Goal: Task Accomplishment & Management: Manage account settings

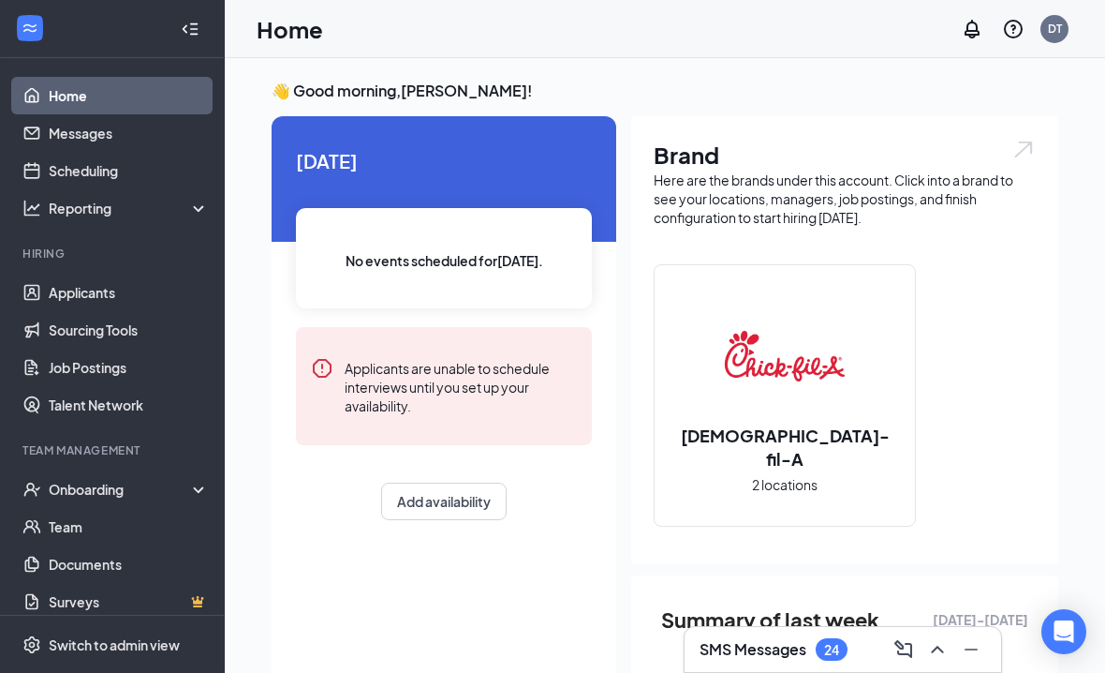
scroll to position [6, 0]
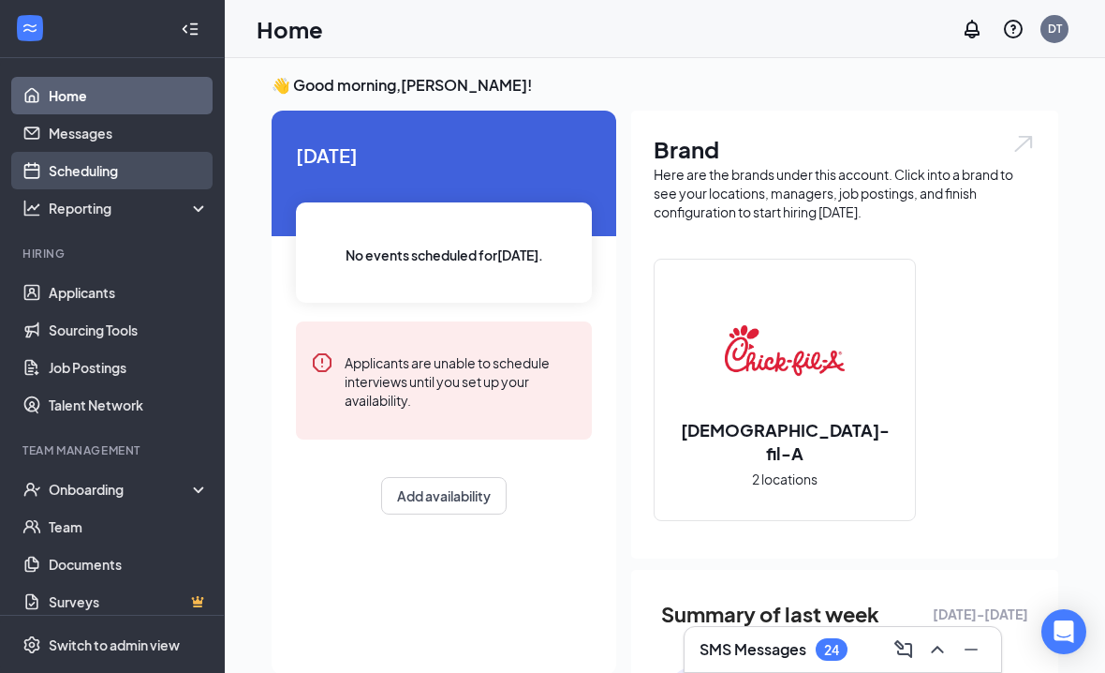
click at [113, 177] on link "Scheduling" at bounding box center [129, 170] width 160 height 37
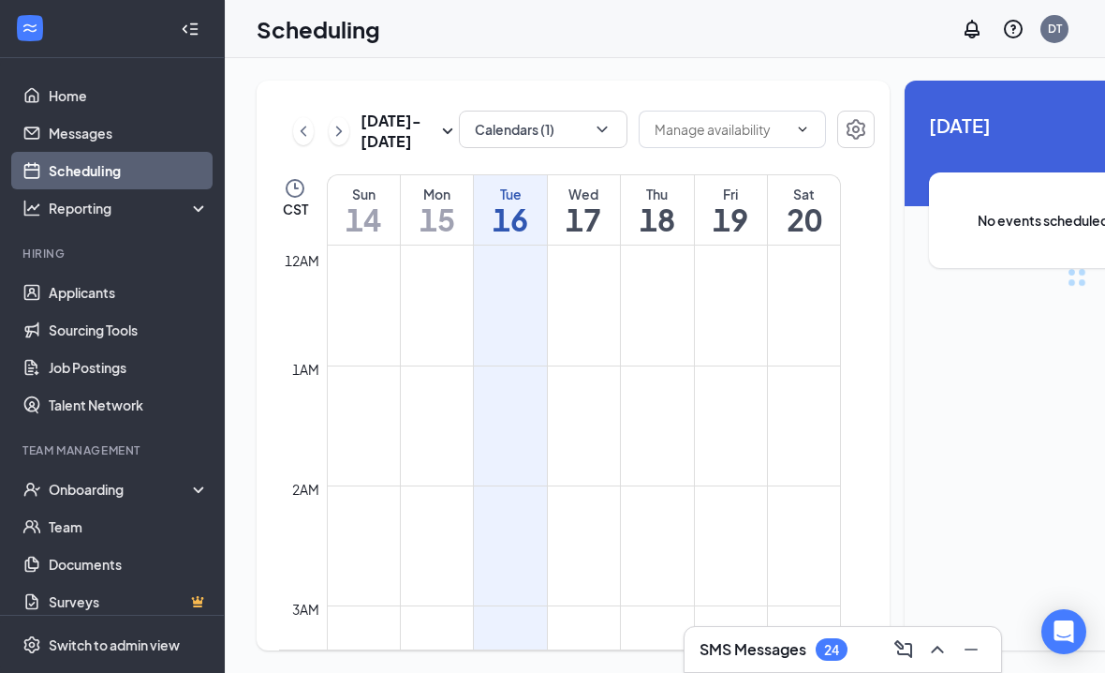
scroll to position [921, 0]
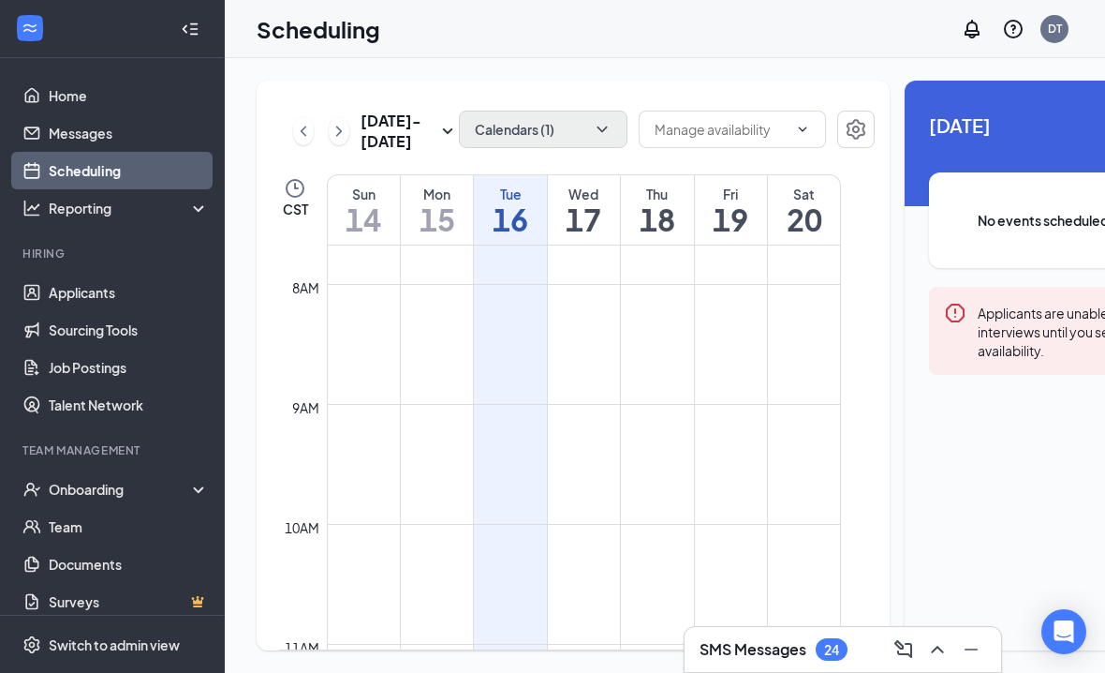
click at [519, 120] on button "Calendars (1)" at bounding box center [543, 129] width 169 height 37
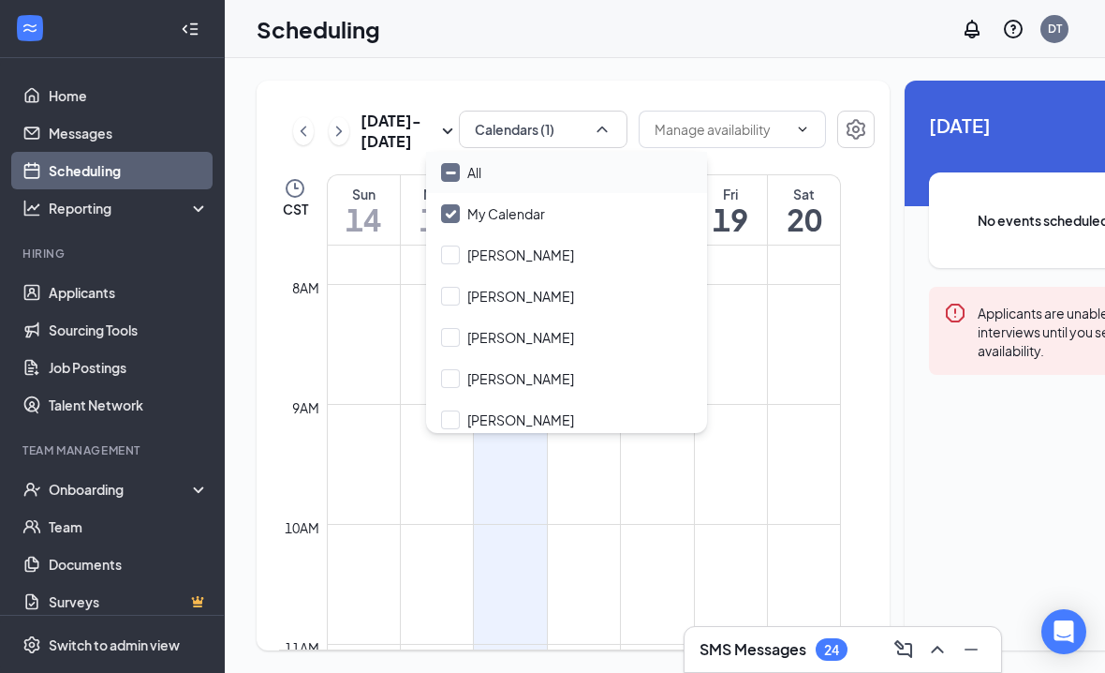
click at [474, 170] on div "All" at bounding box center [474, 172] width 14 height 19
click at [474, 170] on input "All" at bounding box center [461, 172] width 40 height 19
checkbox input "true"
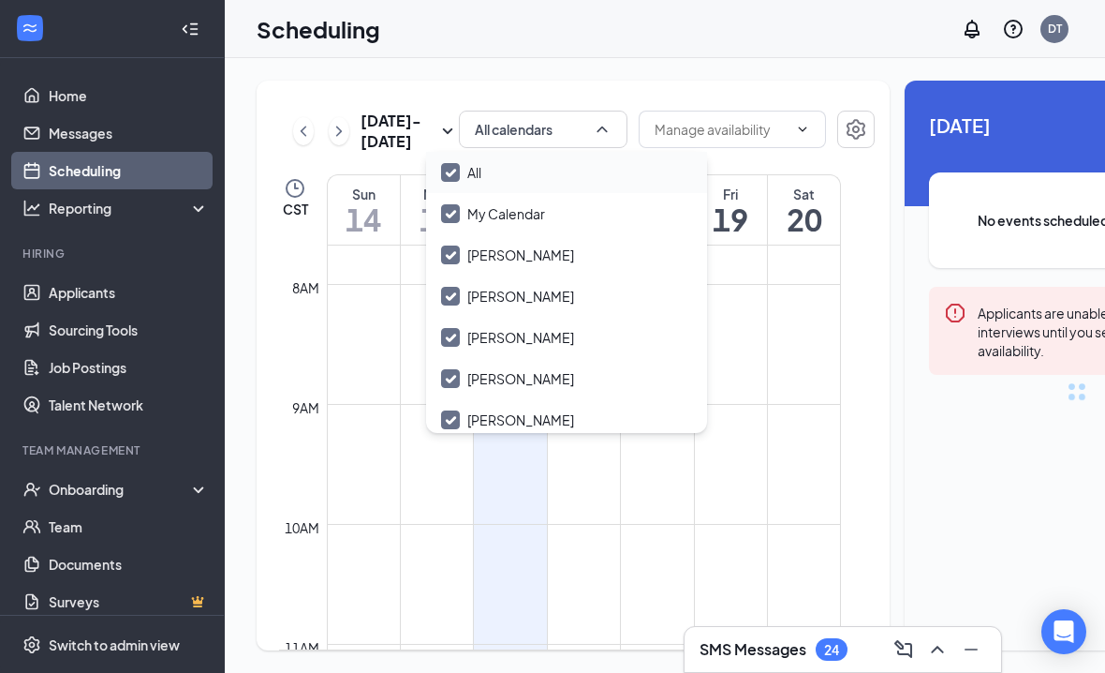
checkbox input "true"
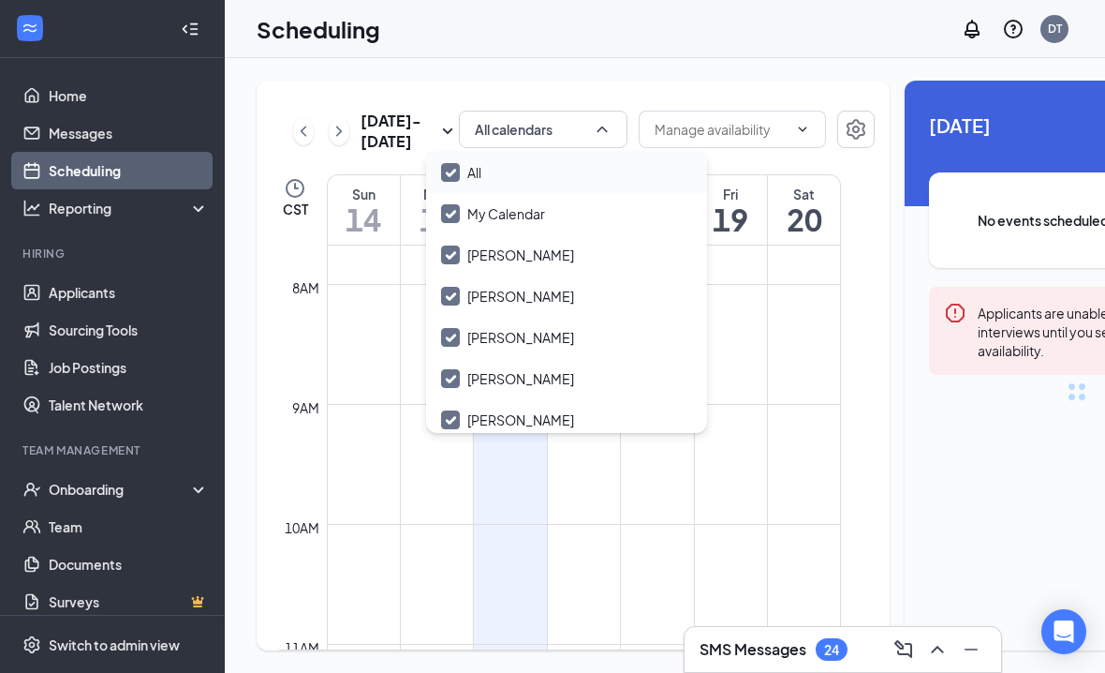
checkbox input "true"
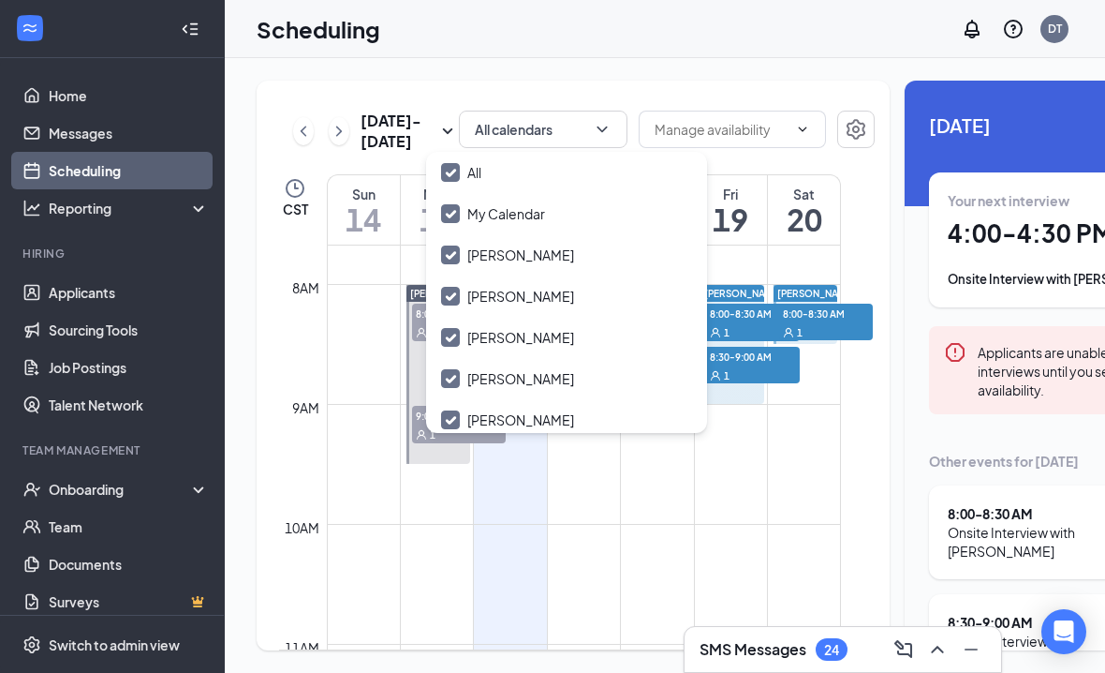
click at [495, 81] on div "Sep 14 - Sep 20 All calendars CST Sun 14 Mon 15 Tue 16 Wed 17 Thu 18 Fri 19 Sat…" at bounding box center [573, 365] width 633 height 569
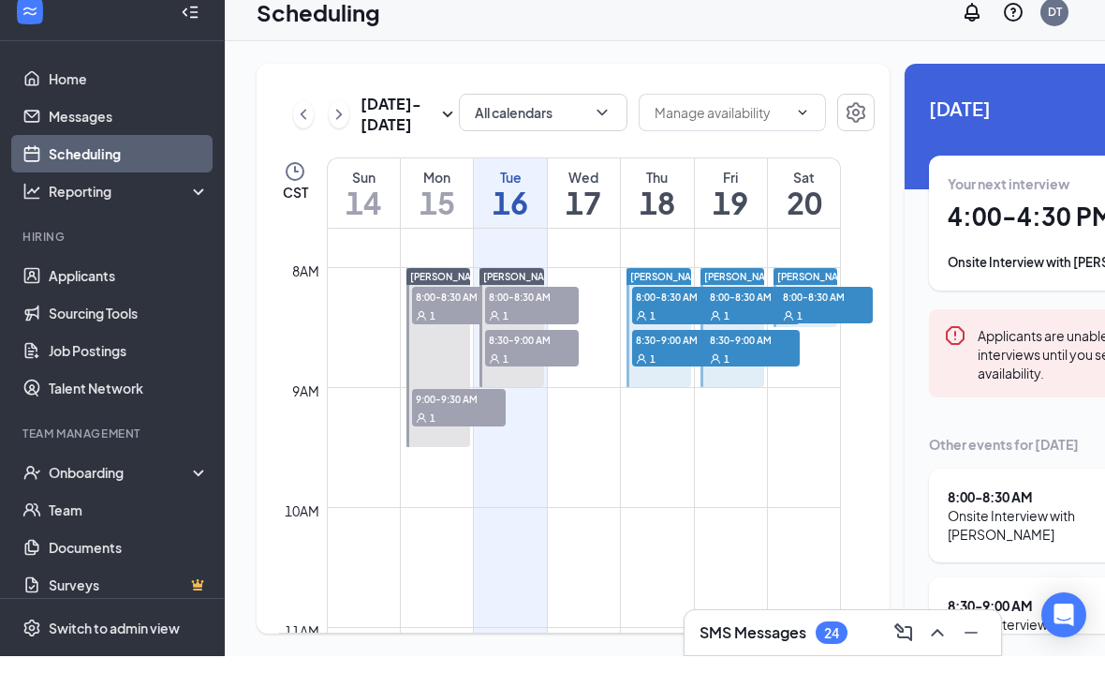
scroll to position [2, 0]
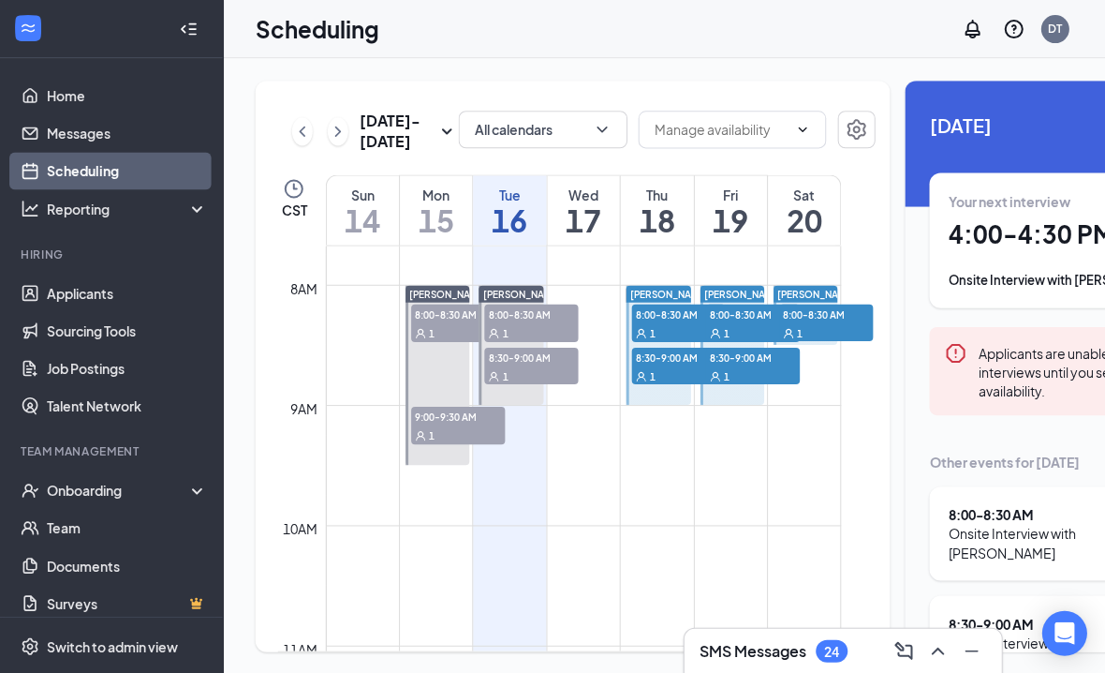
click at [590, 235] on h1 "17" at bounding box center [584, 219] width 72 height 32
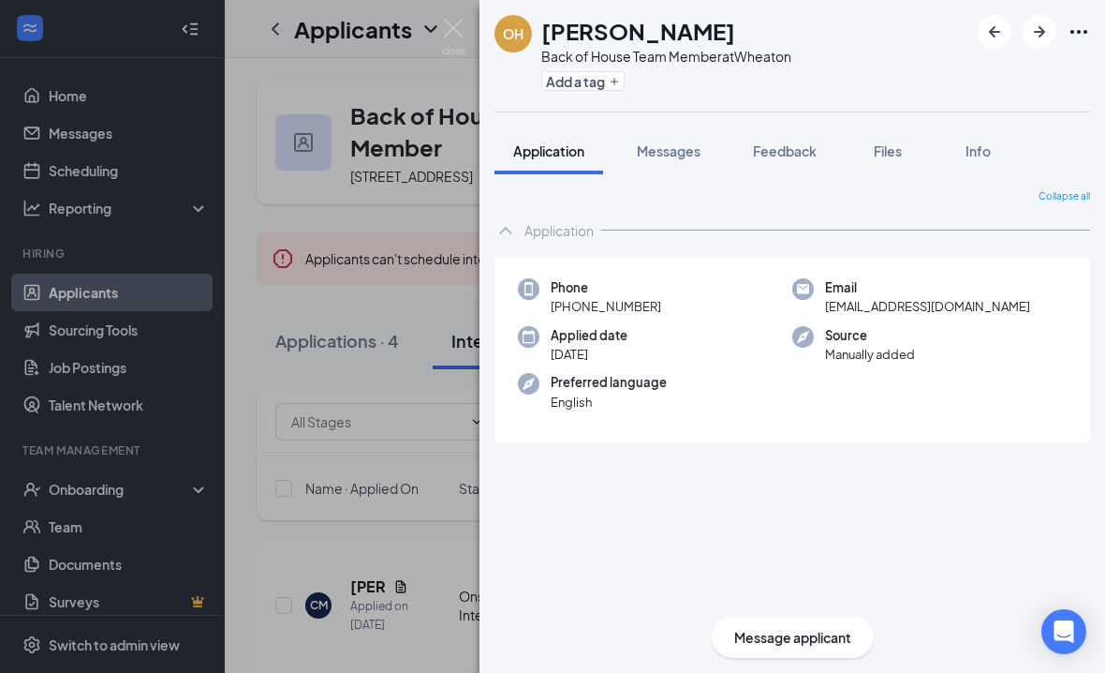
scroll to position [58, 0]
click at [463, 23] on img at bounding box center [453, 37] width 23 height 37
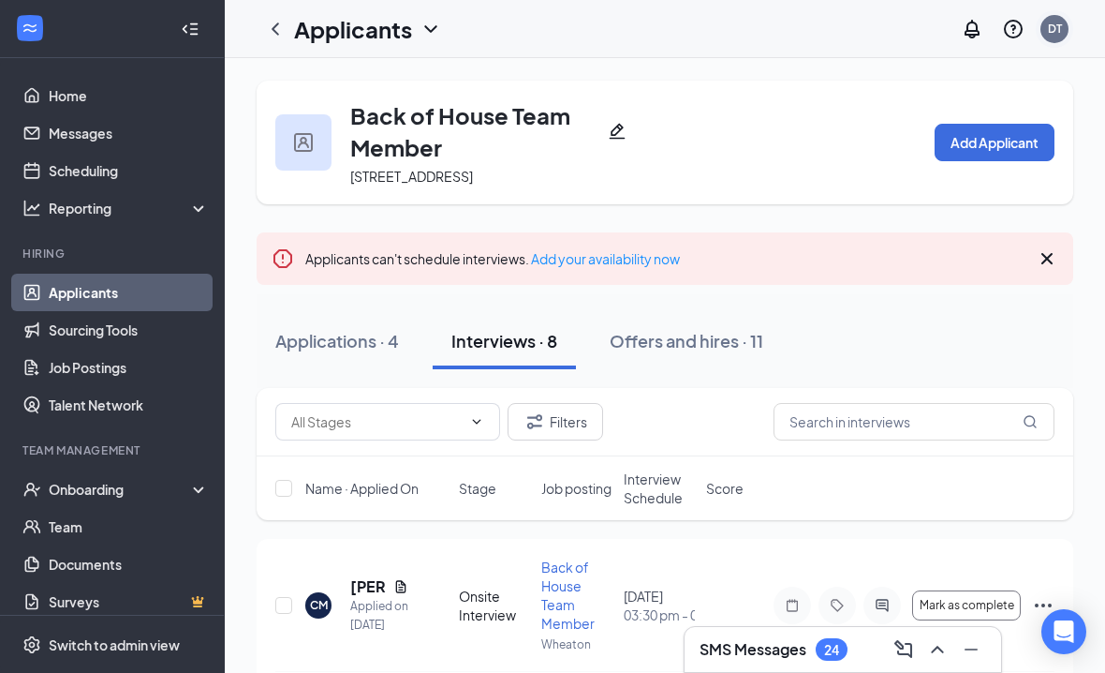
click at [1048, 35] on div "DT" at bounding box center [1055, 29] width 14 height 16
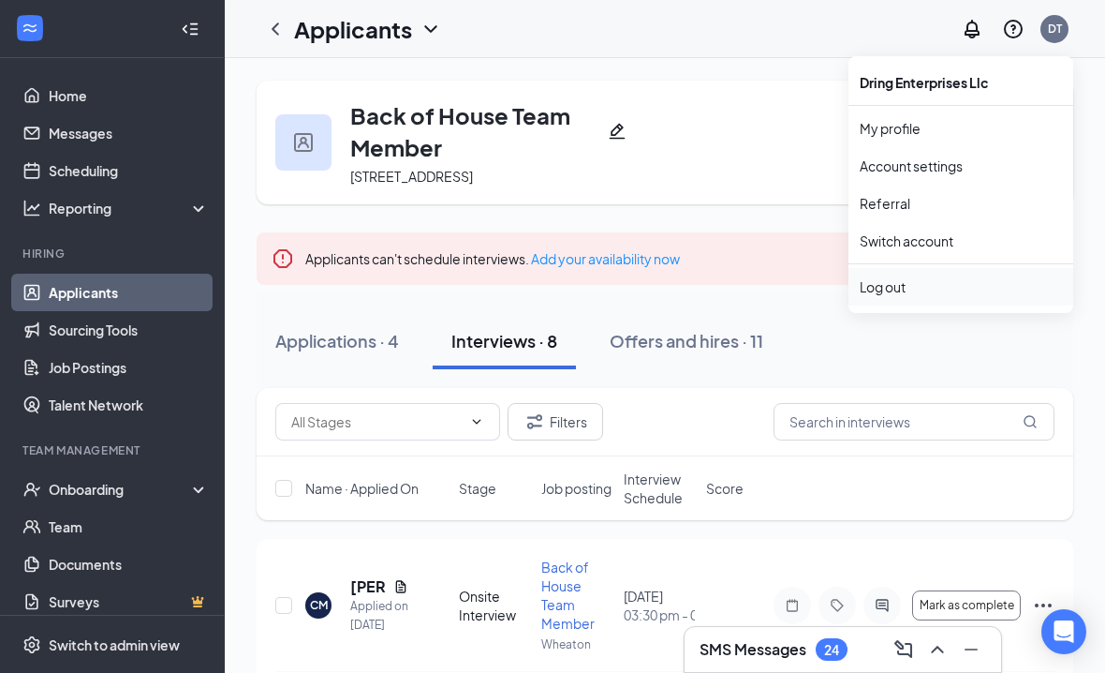
click at [880, 288] on div "Log out" at bounding box center [961, 286] width 202 height 19
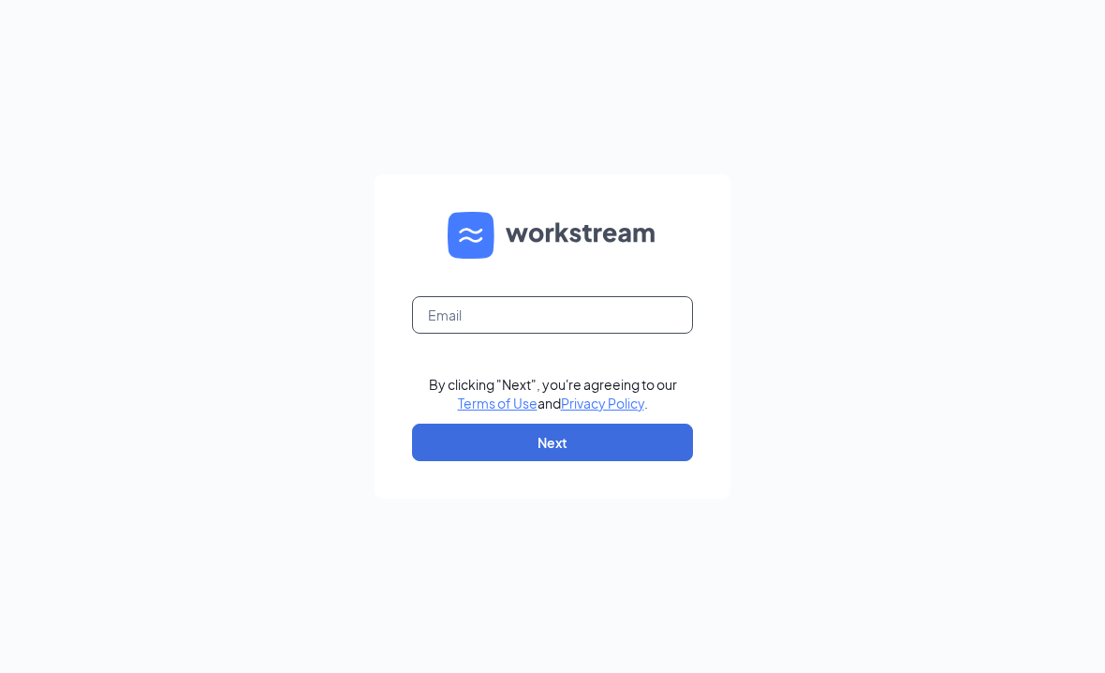
click at [543, 333] on input "text" at bounding box center [552, 314] width 281 height 37
paste input "[PERSON_NAME][EMAIL_ADDRESS][DOMAIN_NAME]"
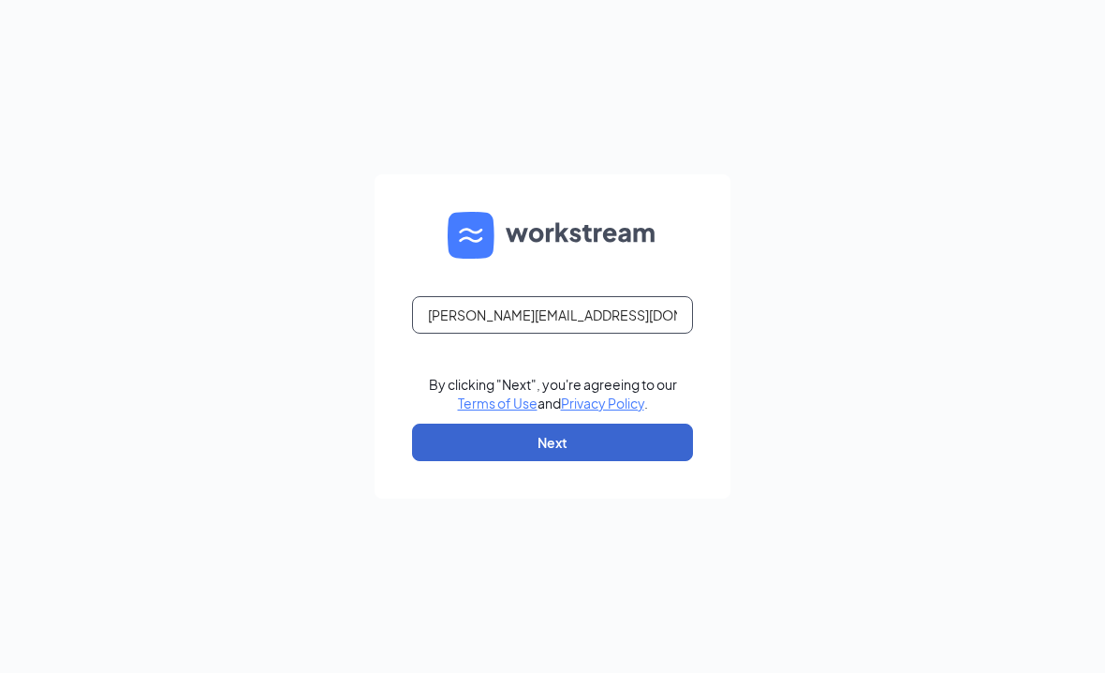
type input "[PERSON_NAME][EMAIL_ADDRESS][DOMAIN_NAME]"
click at [569, 461] on button "Next" at bounding box center [552, 441] width 281 height 37
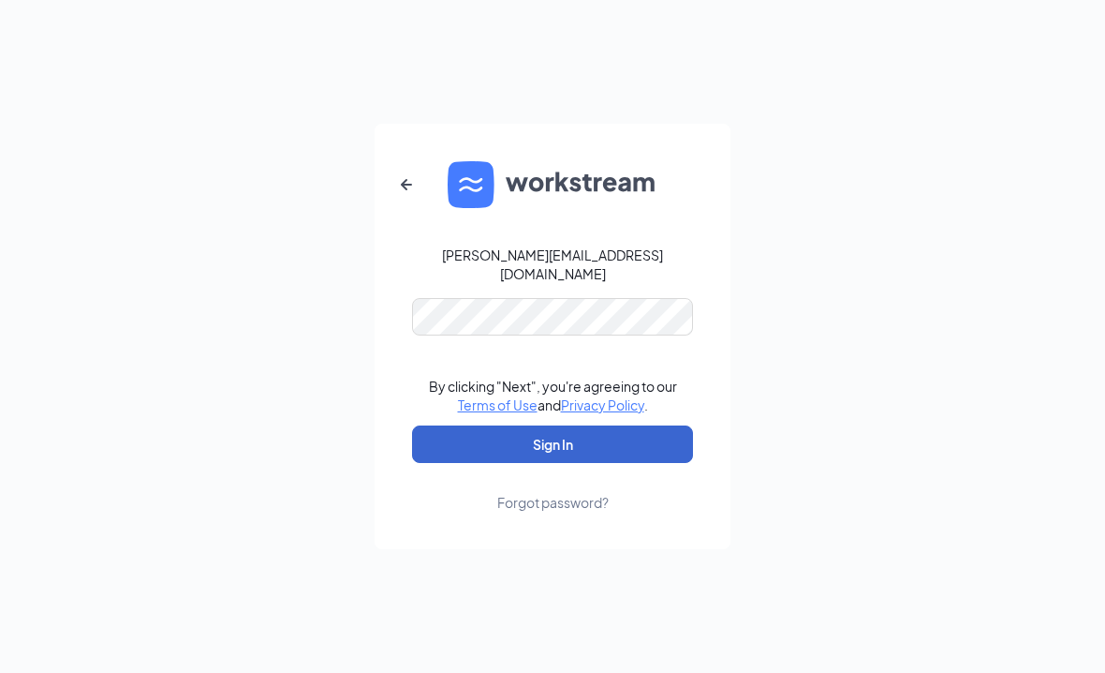
click at [534, 462] on button "Sign In" at bounding box center [552, 443] width 281 height 37
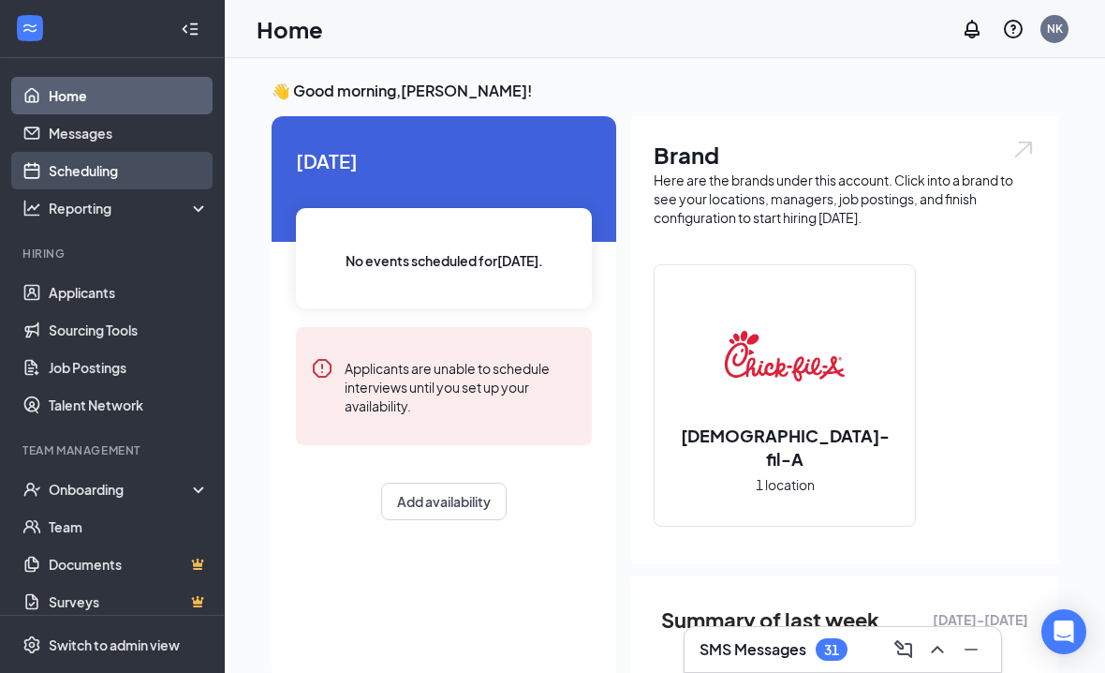
click at [78, 163] on link "Scheduling" at bounding box center [129, 170] width 160 height 37
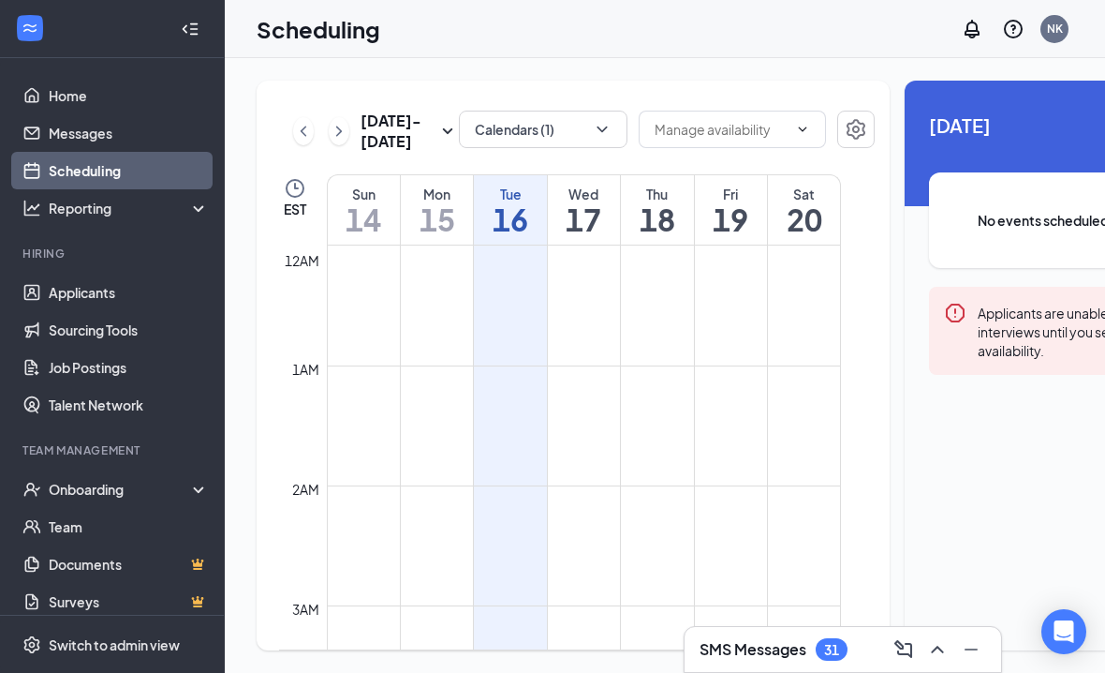
scroll to position [921, 0]
click at [490, 123] on button "Calendars (1)" at bounding box center [543, 129] width 169 height 37
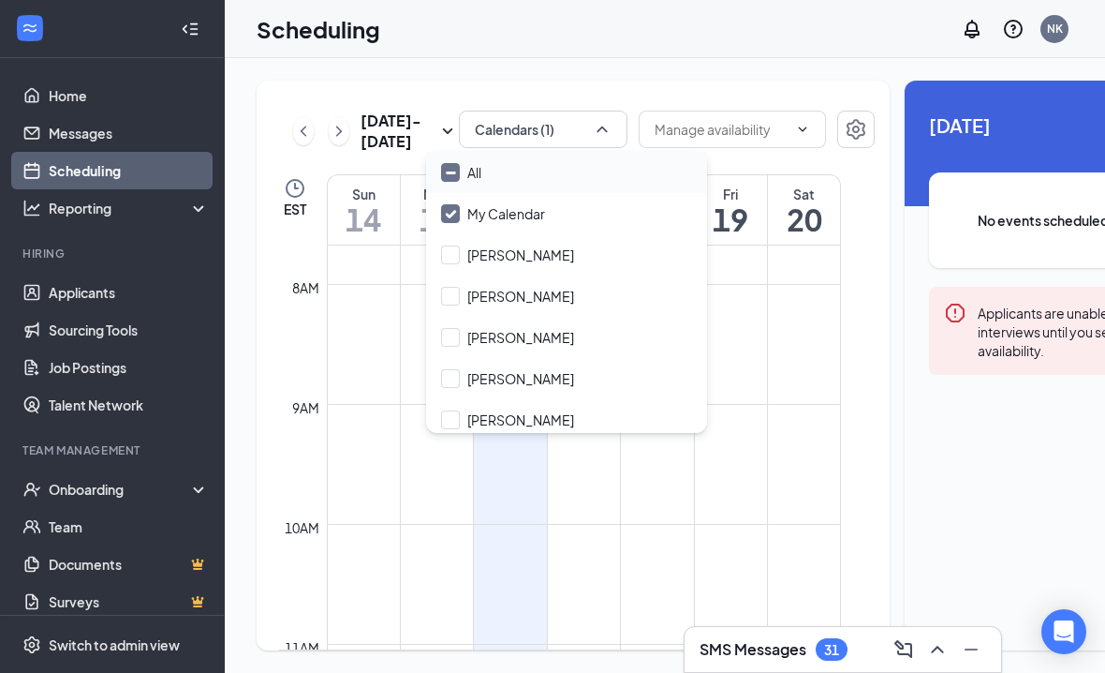
click at [467, 172] on div "All" at bounding box center [474, 172] width 14 height 19
click at [467, 172] on input "All" at bounding box center [461, 172] width 40 height 19
checkbox input "true"
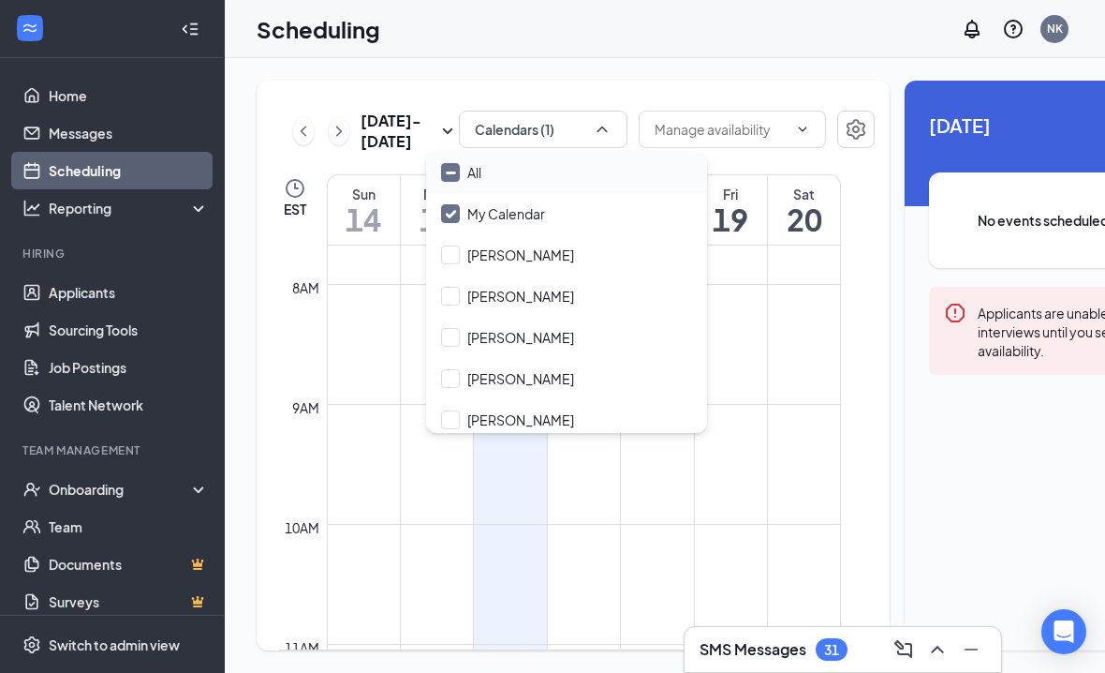
checkbox input "true"
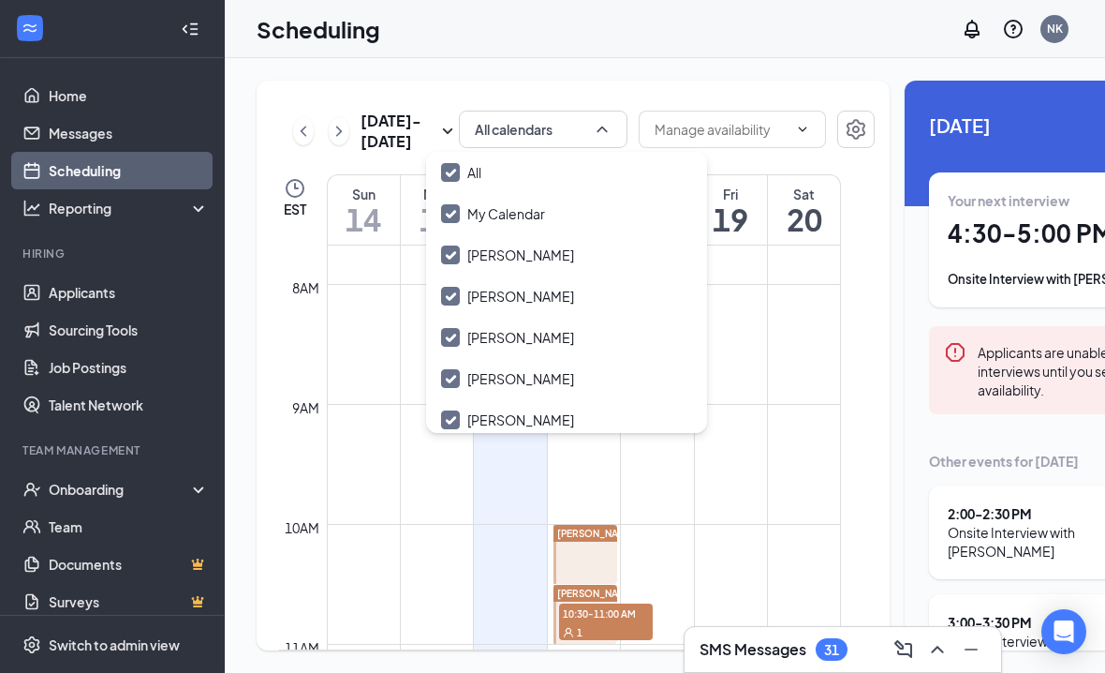
click at [496, 67] on div "Sep 14 - Sep 20 All calendars EST Sun 14 Mon 15 Tue 16 Wed 17 Thu 18 Fri 19 Sat…" at bounding box center [753, 365] width 1057 height 614
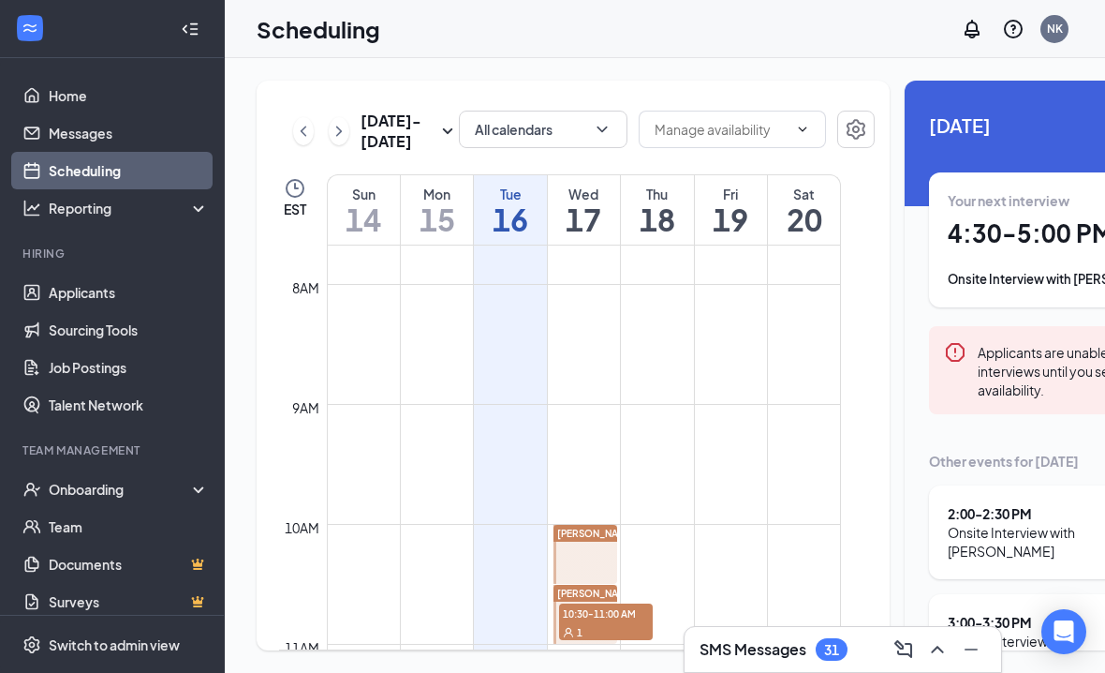
click at [571, 235] on h1 "17" at bounding box center [584, 219] width 72 height 32
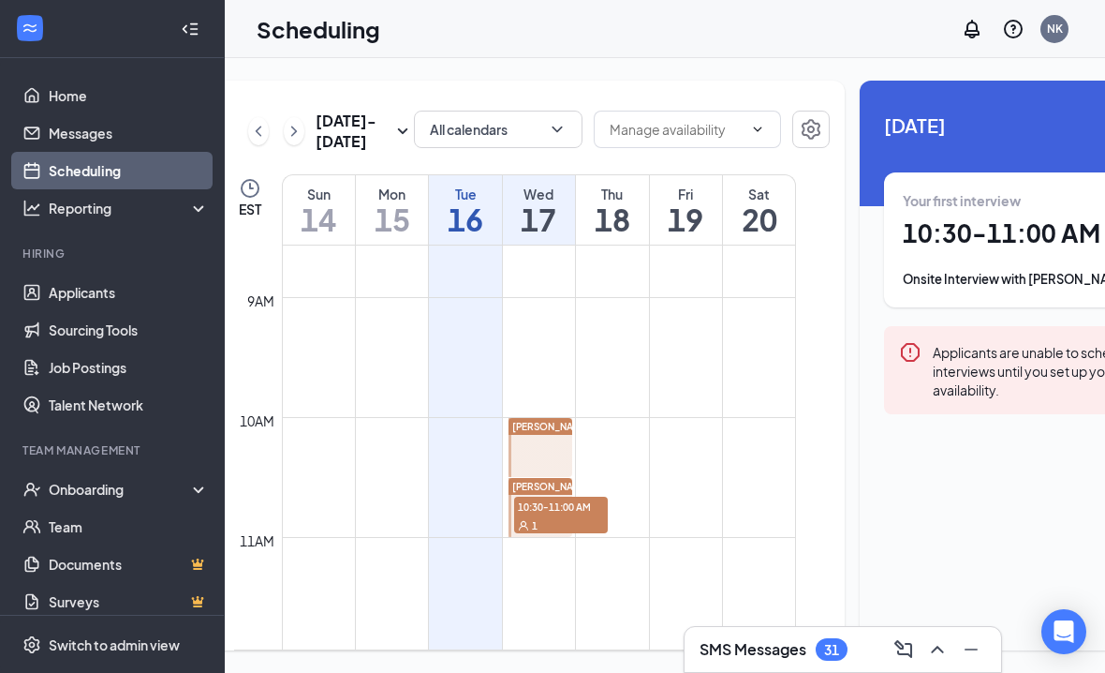
scroll to position [0, 103]
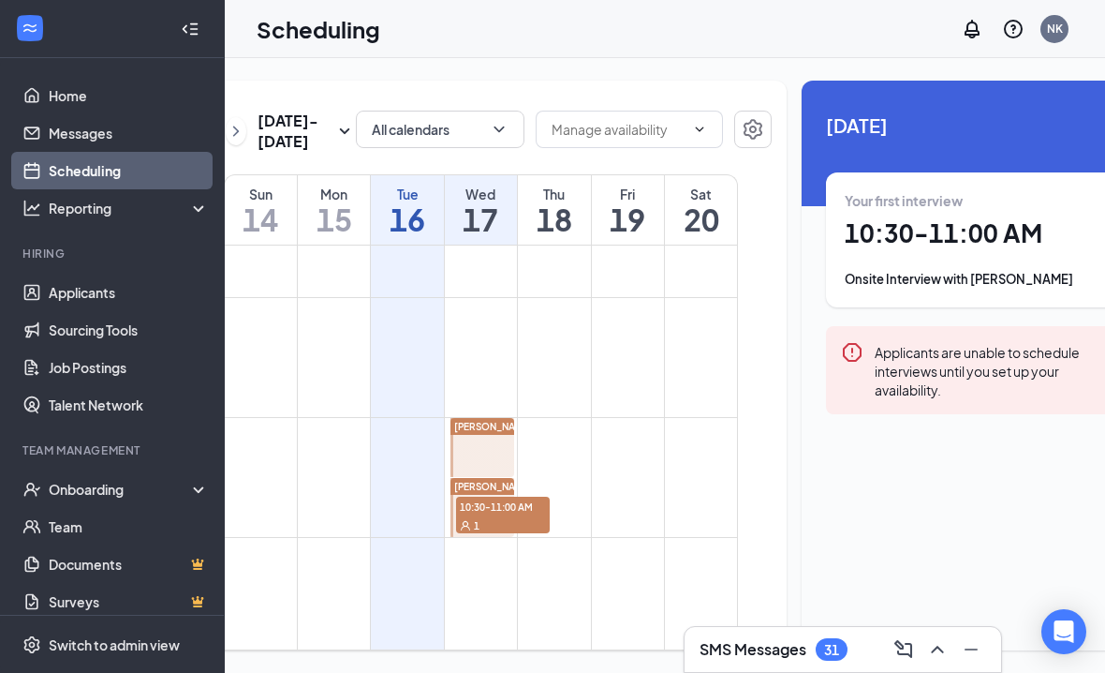
click at [904, 249] on div "Your first interview 10:30 - 11:00 AM Onsite Interview with Jaylan Smith" at bounding box center [974, 239] width 259 height 97
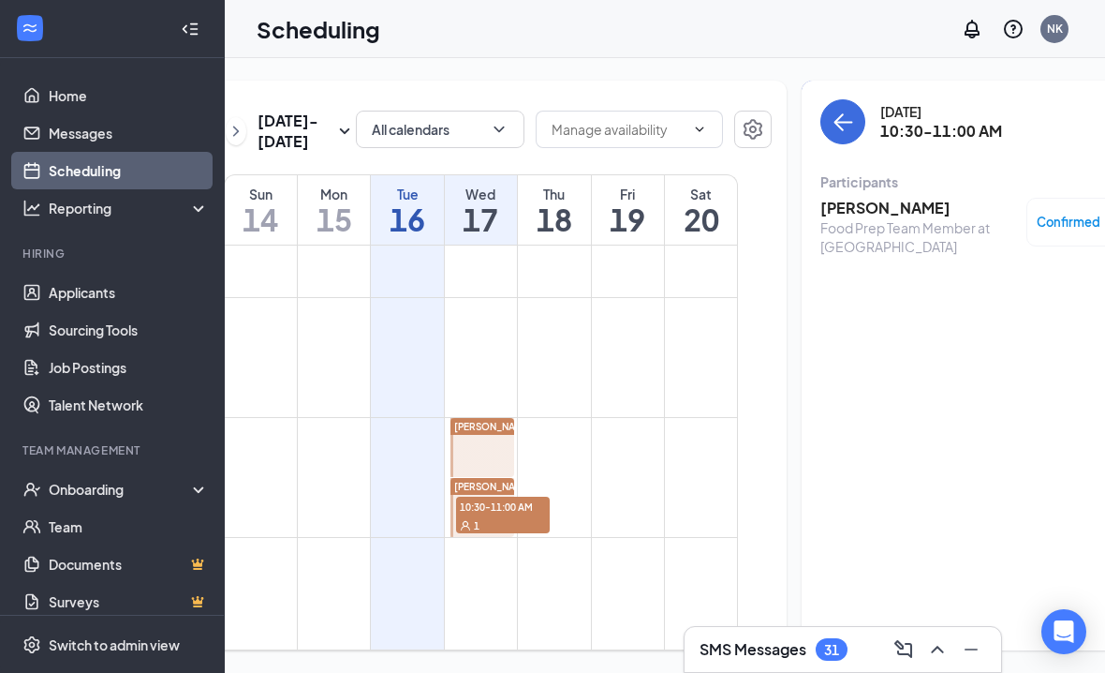
click at [846, 210] on h3 "Jaylan Smith" at bounding box center [919, 208] width 197 height 21
